Goal: Task Accomplishment & Management: Complete application form

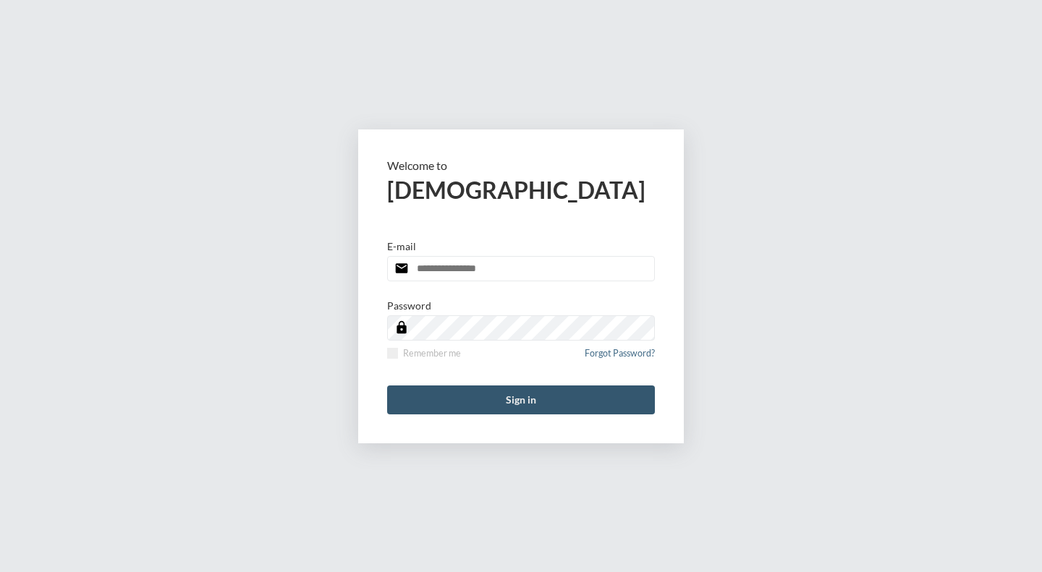
type input "**********"
click at [520, 395] on button "Sign in" at bounding box center [521, 400] width 268 height 29
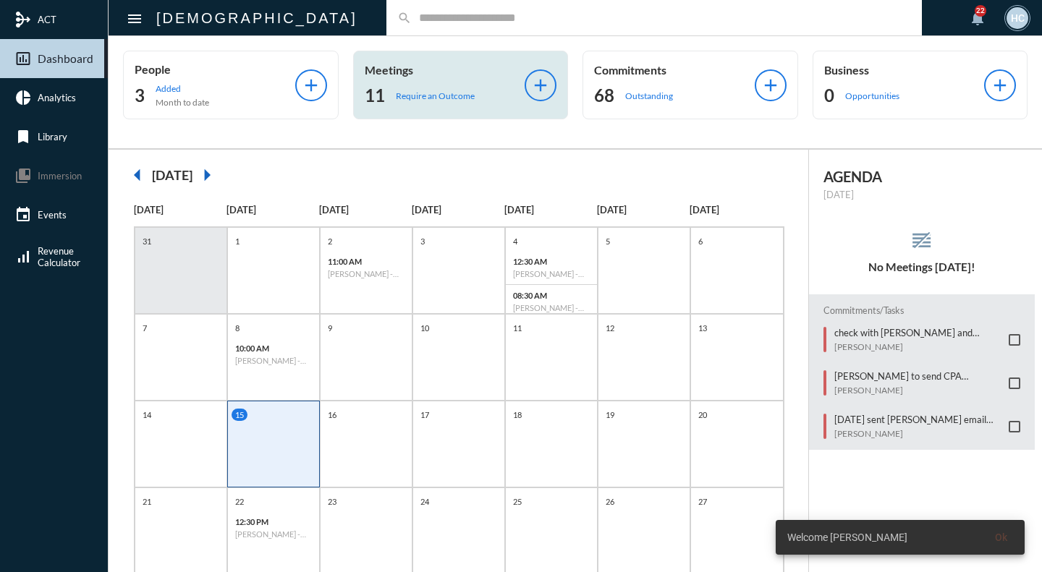
click at [402, 74] on p "Meetings" at bounding box center [445, 70] width 161 height 14
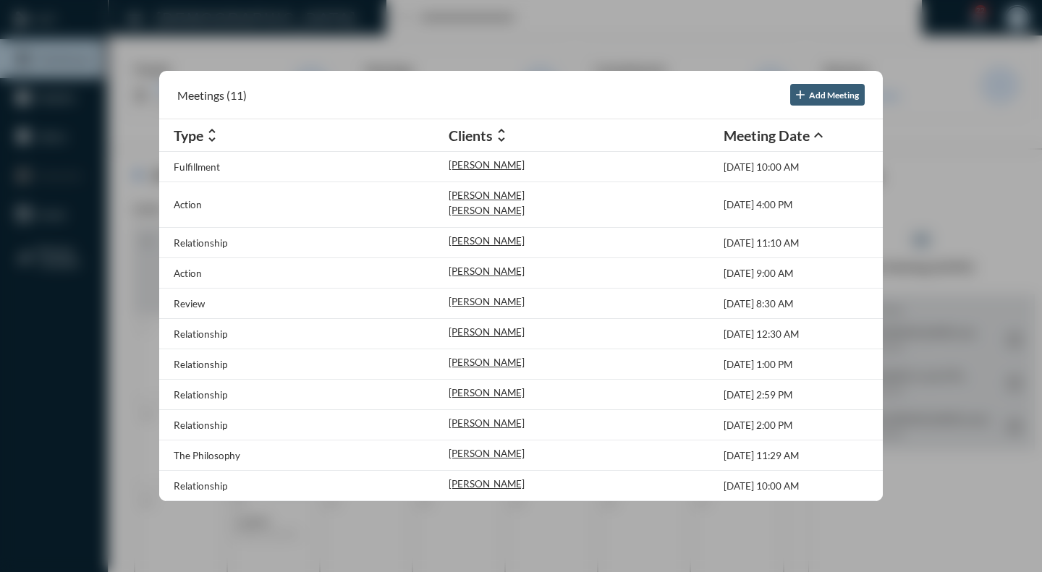
click at [391, 28] on div at bounding box center [521, 286] width 1042 height 572
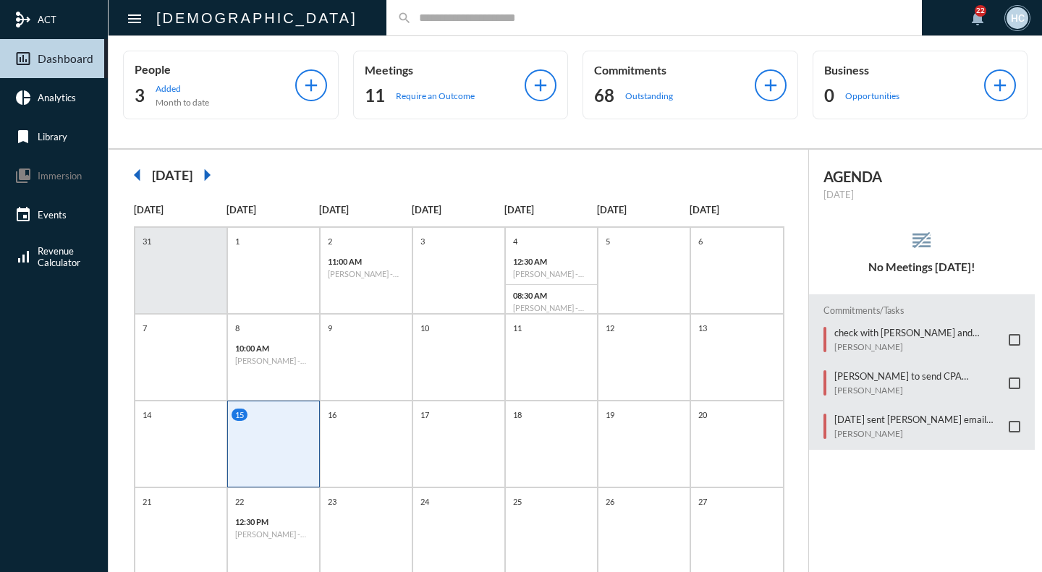
click at [412, 22] on input "text" at bounding box center [661, 18] width 499 height 12
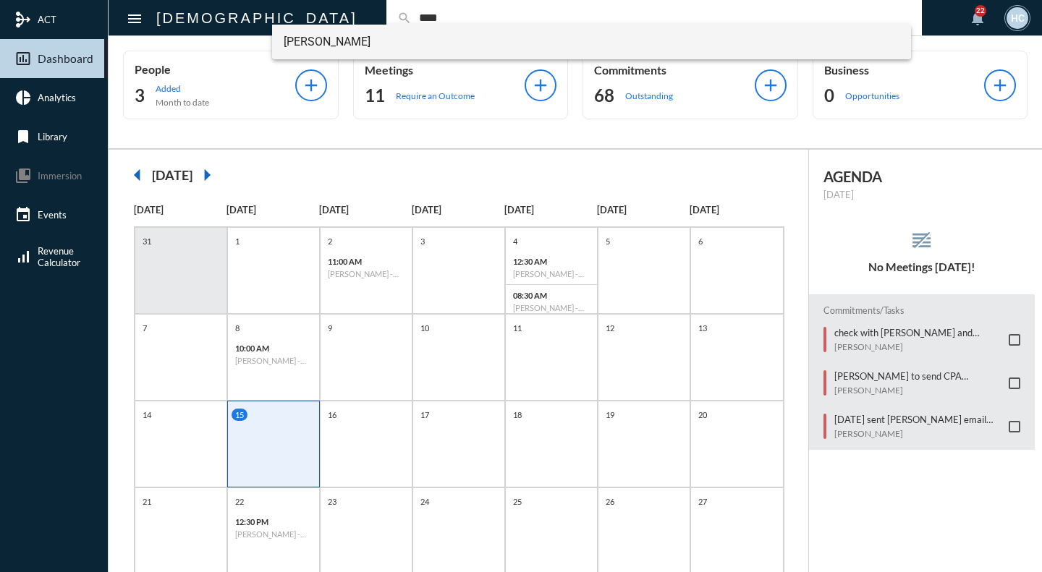
type input "****"
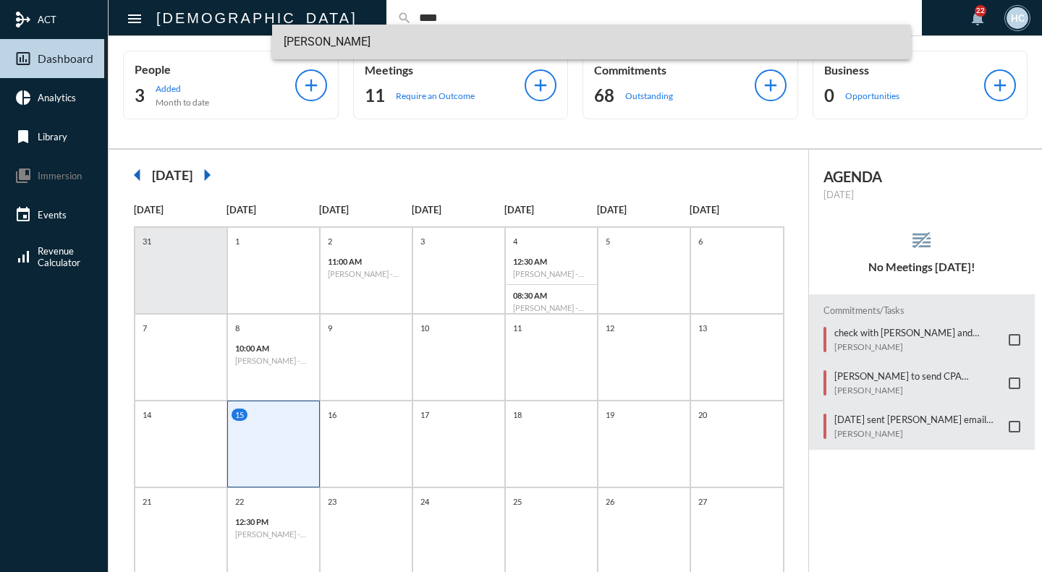
click at [357, 41] on span "[PERSON_NAME]" at bounding box center [592, 42] width 616 height 35
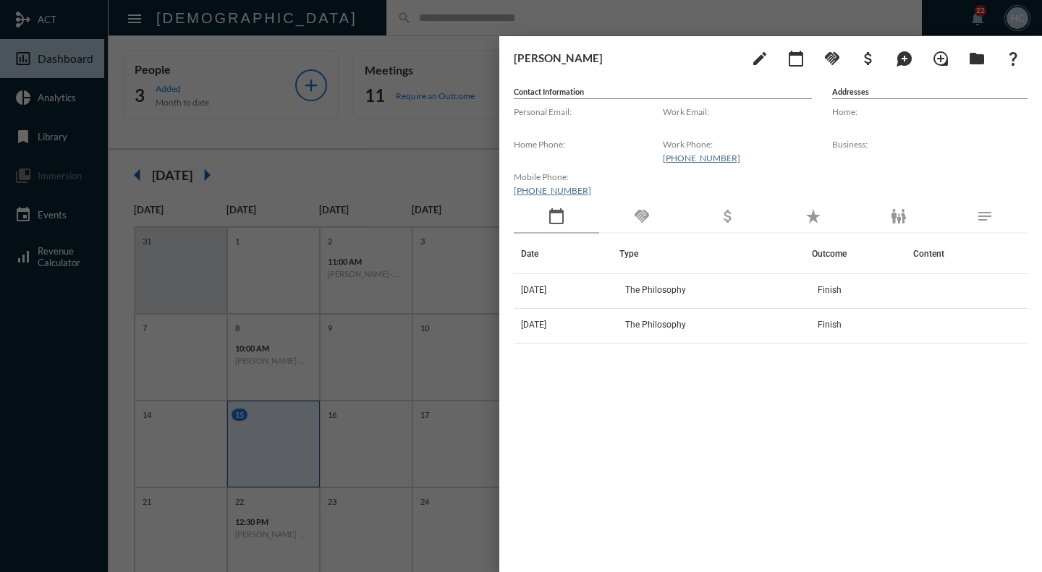
click at [391, 17] on div at bounding box center [521, 286] width 1042 height 572
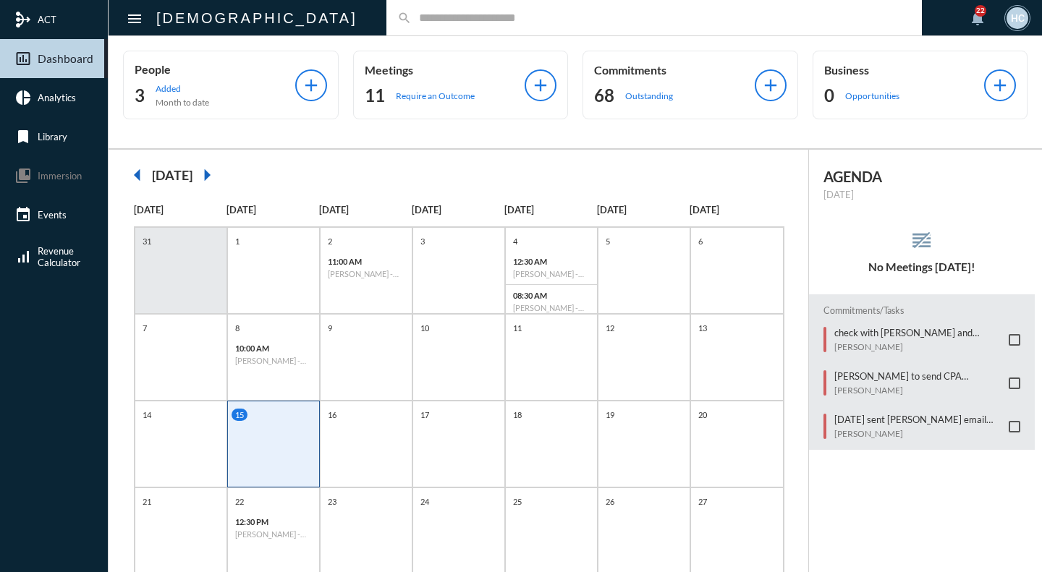
click at [412, 12] on input "text" at bounding box center [661, 18] width 499 height 12
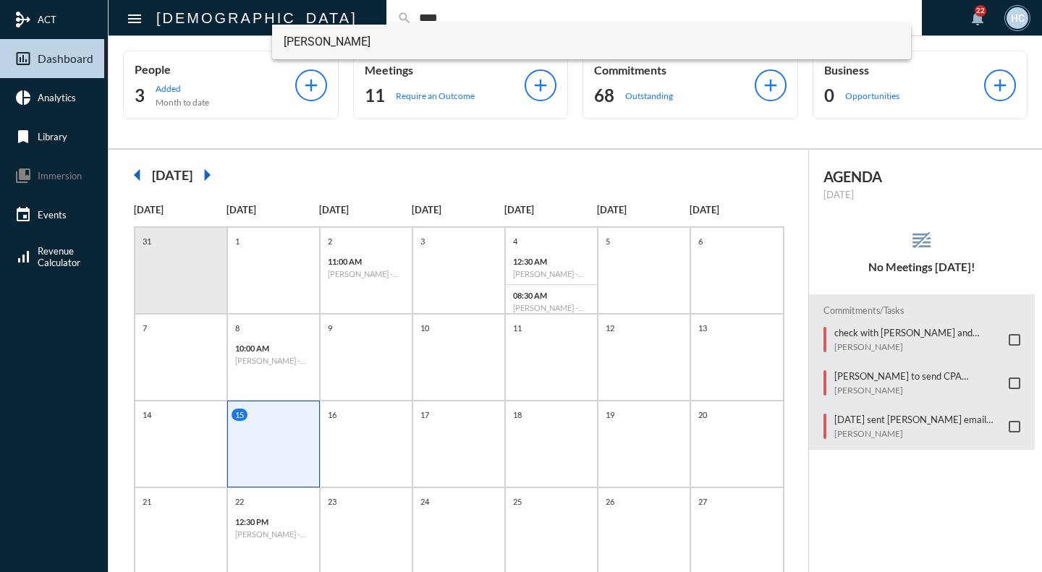
type input "****"
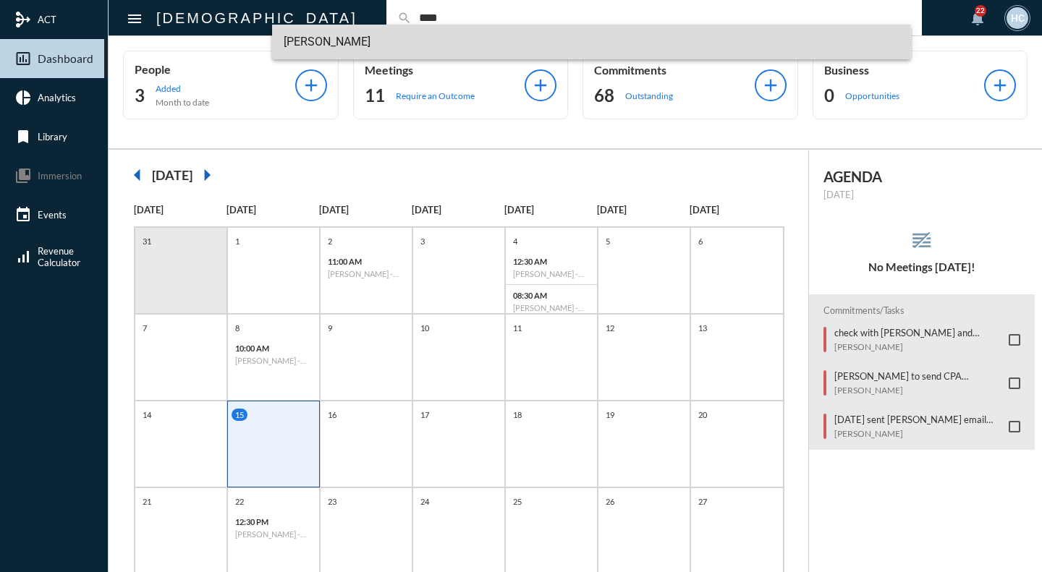
click at [337, 45] on span "[PERSON_NAME]" at bounding box center [592, 42] width 616 height 35
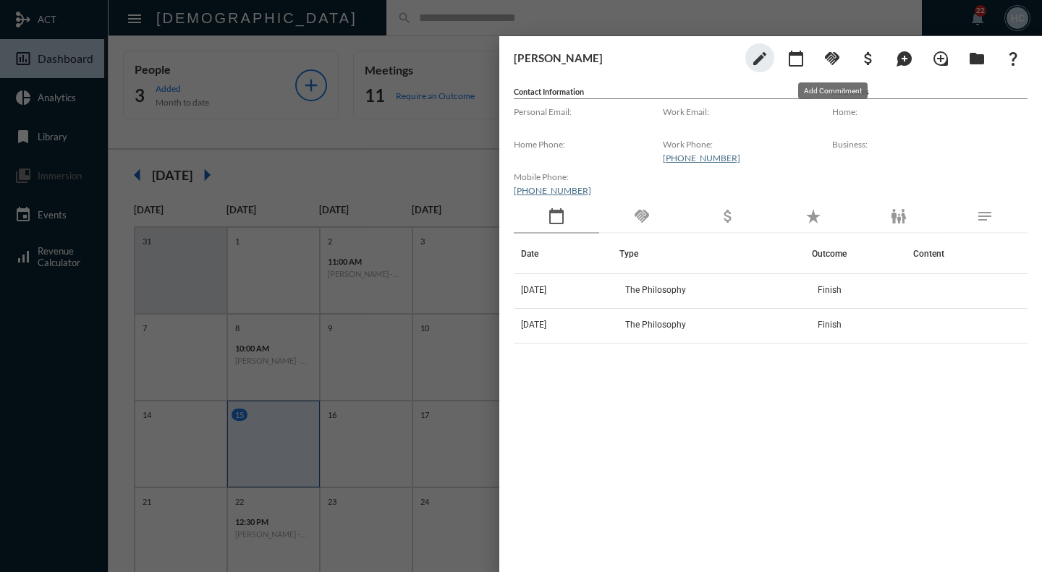
click at [828, 59] on mat-icon "handshake" at bounding box center [831, 58] width 17 height 17
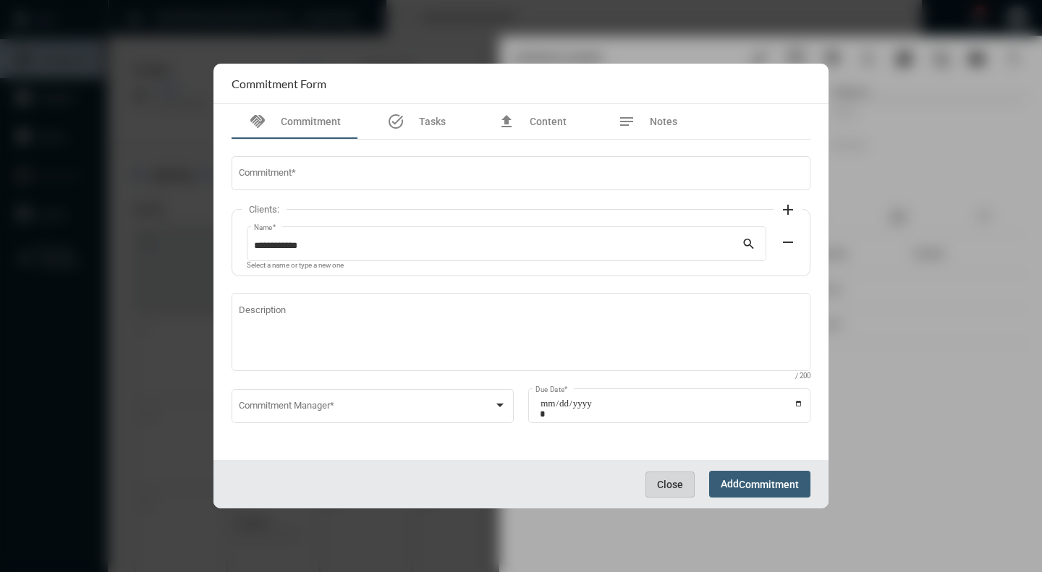
click at [661, 488] on span "Close" at bounding box center [670, 485] width 26 height 12
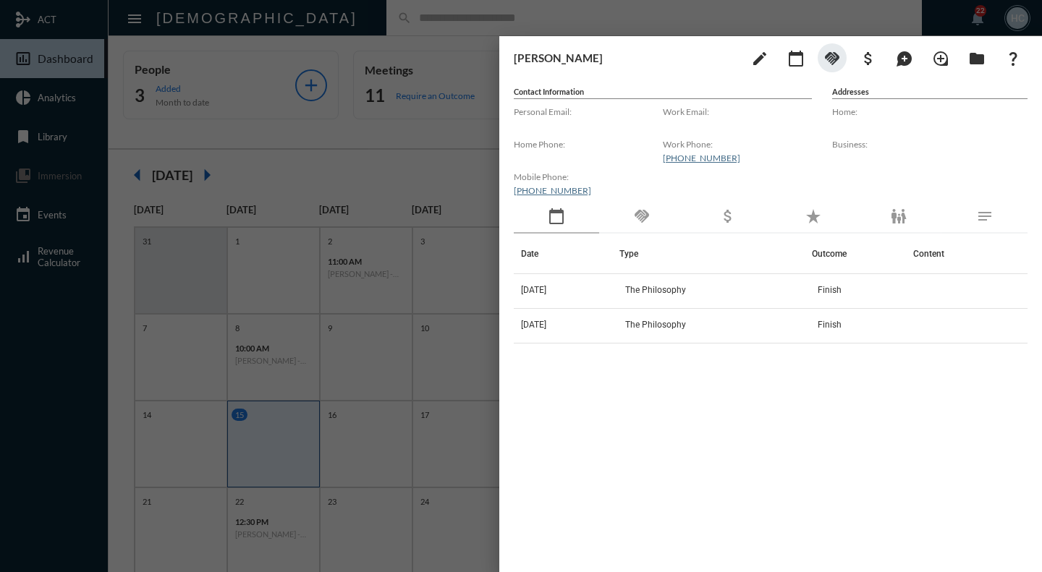
click at [652, 214] on div "handshake" at bounding box center [641, 216] width 85 height 33
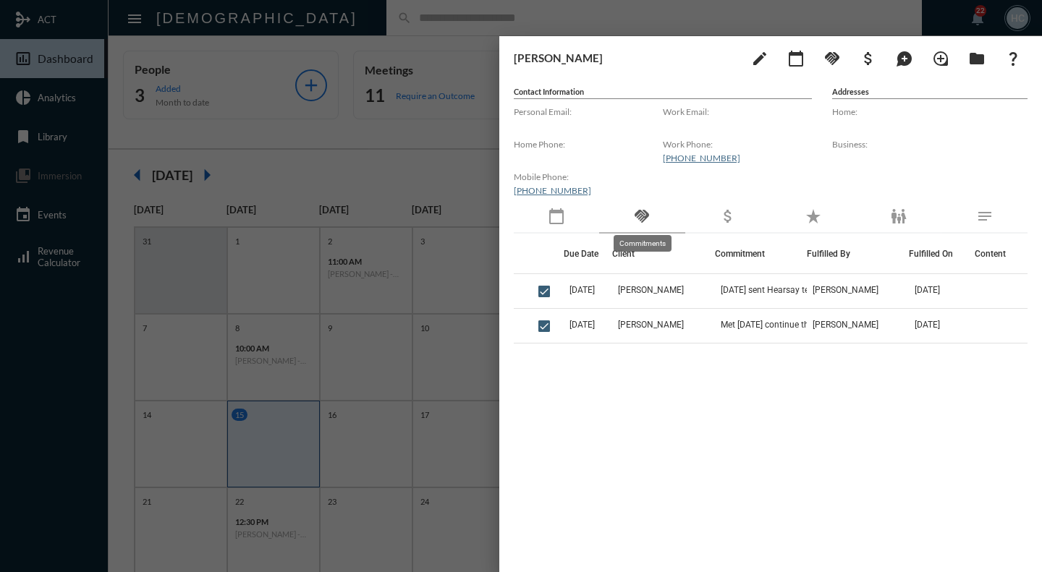
click at [643, 214] on mat-icon "handshake" at bounding box center [641, 216] width 17 height 17
click at [832, 60] on mat-icon "handshake" at bounding box center [831, 58] width 17 height 17
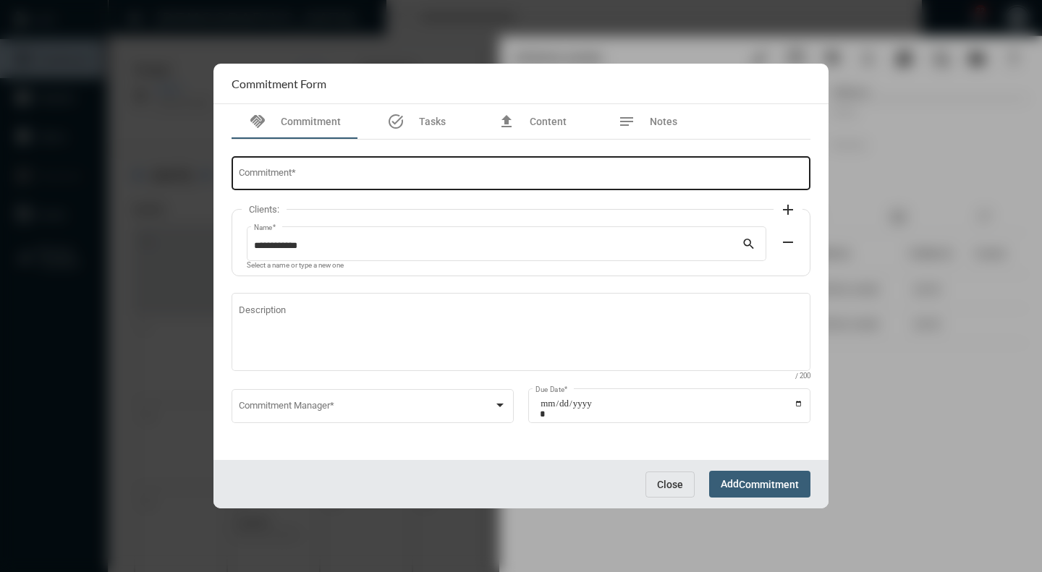
click at [326, 167] on div "Commitment *" at bounding box center [521, 172] width 565 height 37
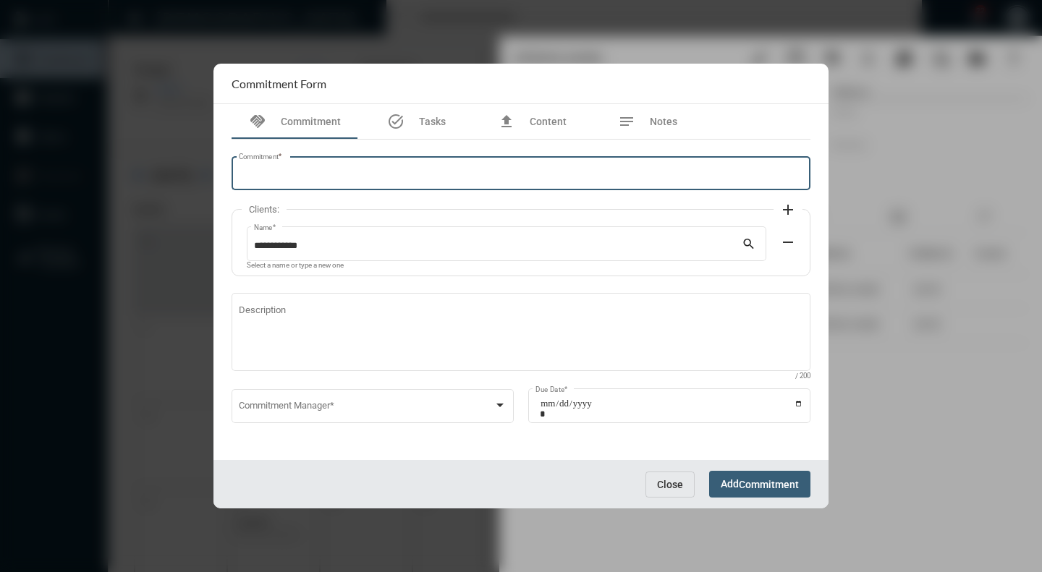
click at [323, 175] on input "Commitment *" at bounding box center [521, 176] width 565 height 11
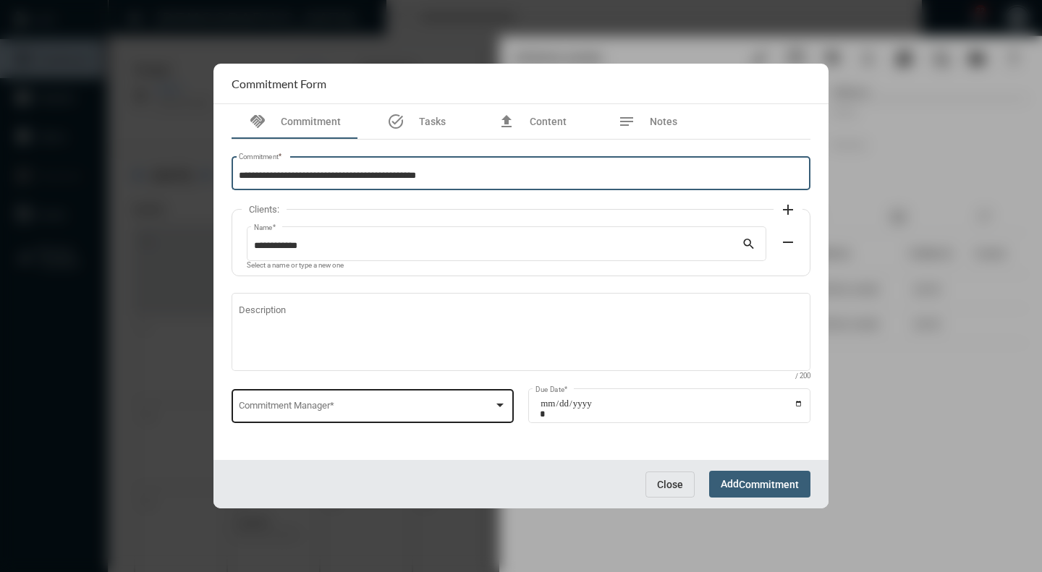
type input "**********"
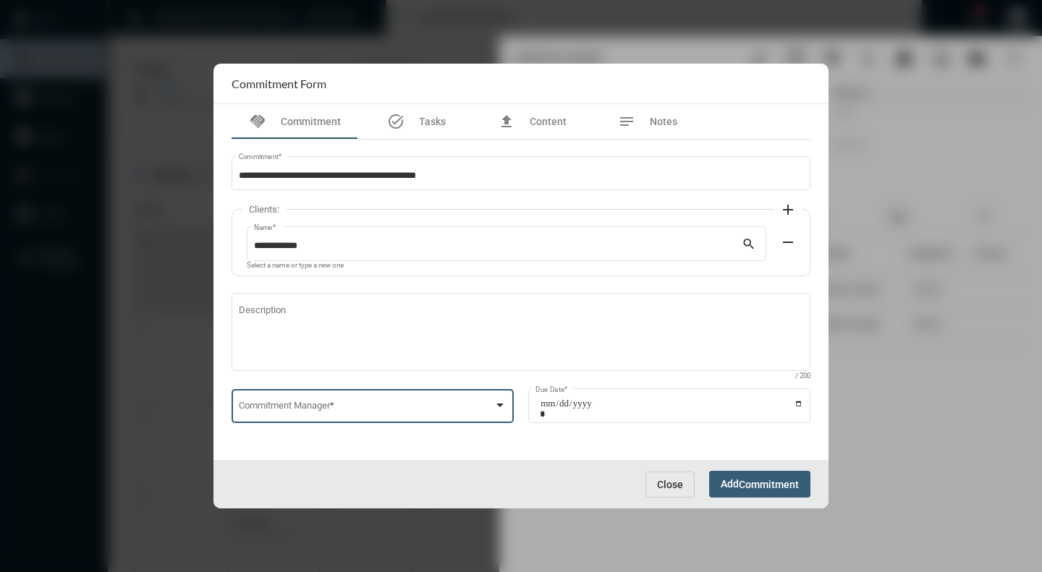
click at [493, 402] on div at bounding box center [499, 406] width 13 height 12
click at [379, 410] on span "[PERSON_NAME]" at bounding box center [373, 409] width 268 height 28
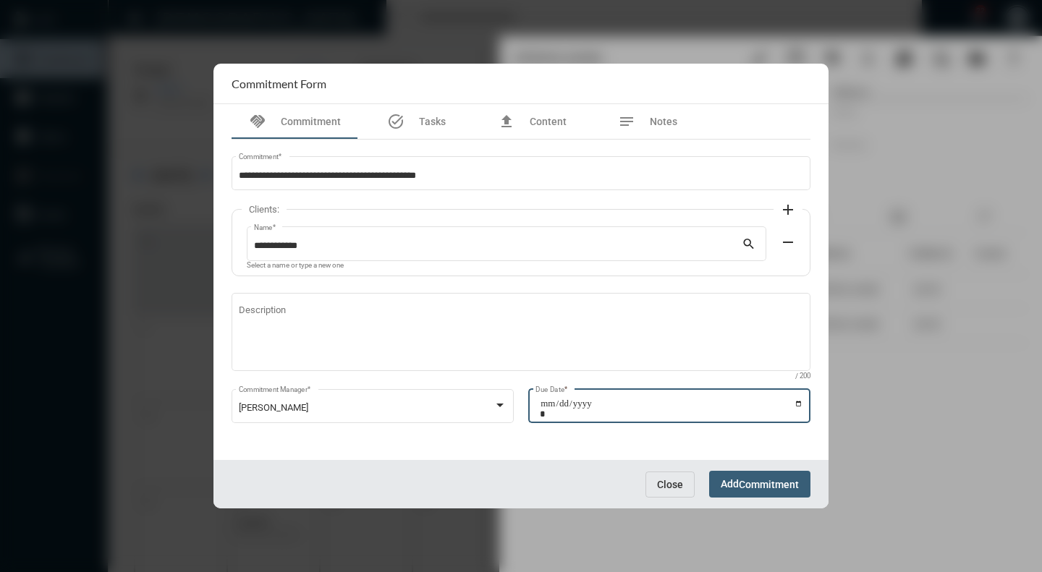
click at [795, 406] on input "Due Date *" at bounding box center [671, 409] width 263 height 20
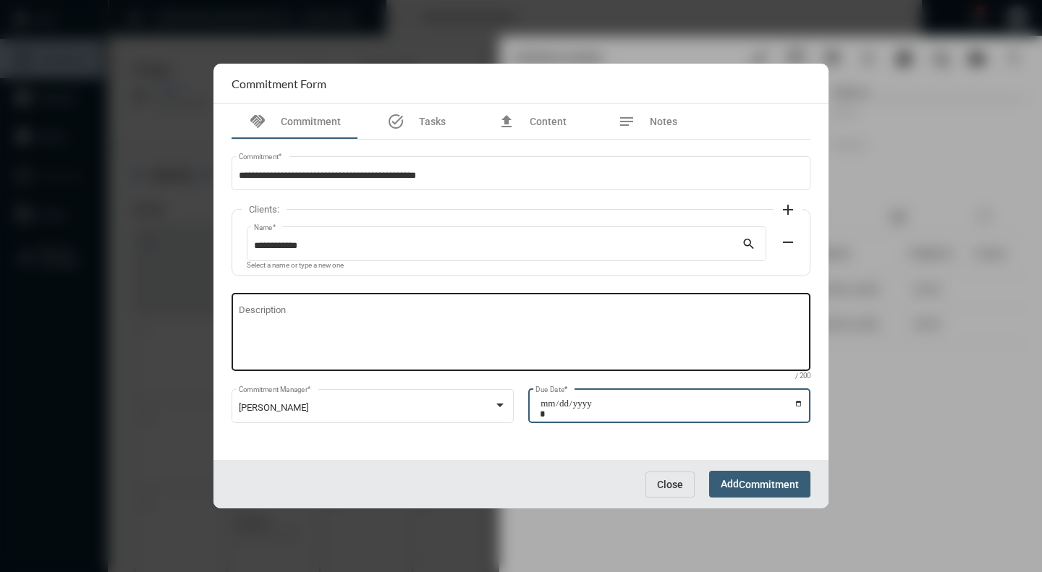
type input "**********"
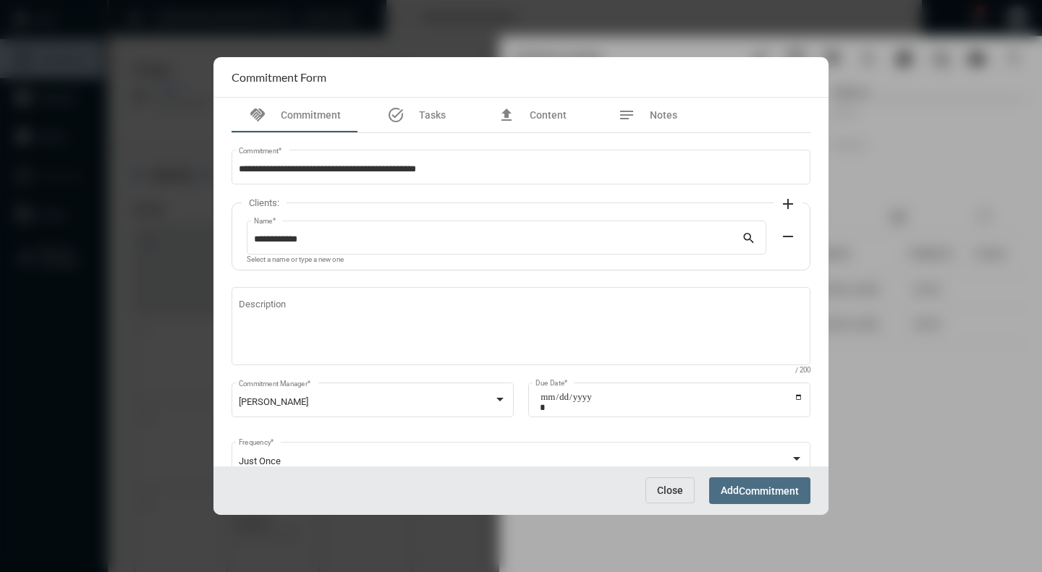
click at [747, 494] on span "Commitment" at bounding box center [769, 492] width 60 height 12
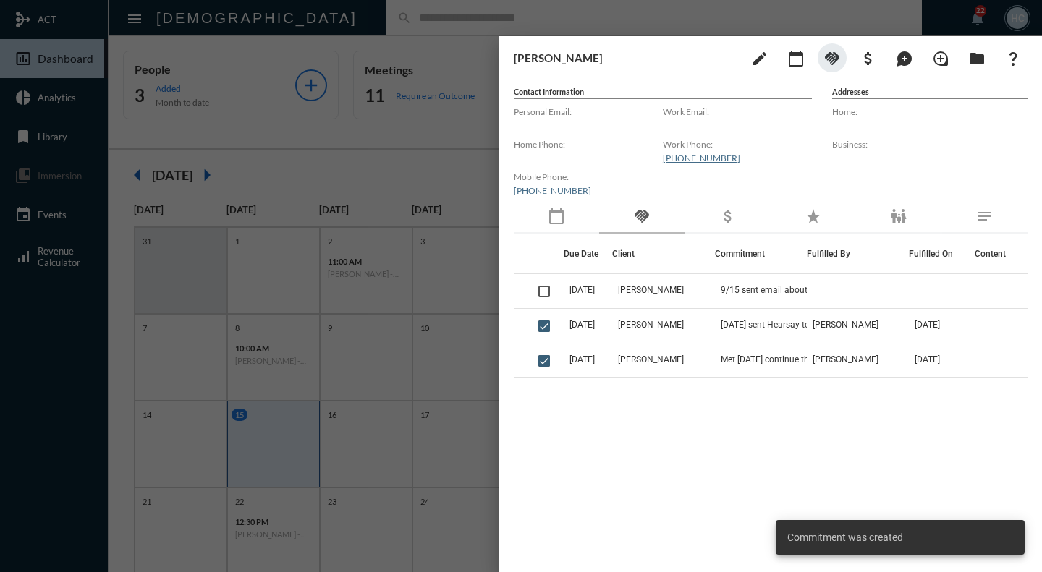
click at [371, 142] on div at bounding box center [521, 286] width 1042 height 572
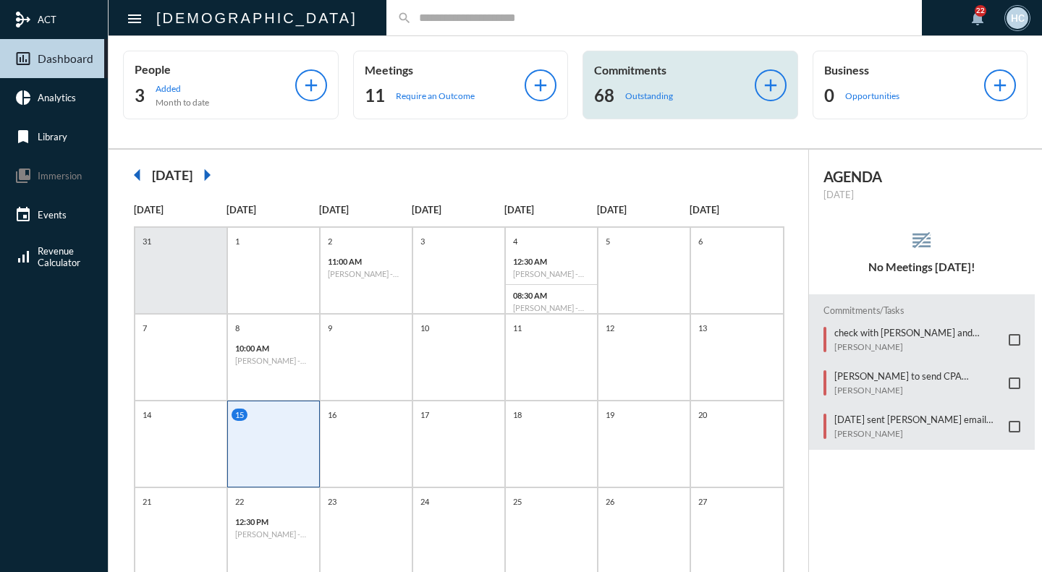
click at [623, 82] on div "Commitments 68 Outstanding" at bounding box center [674, 85] width 161 height 44
